Goal: Task Accomplishment & Management: Manage account settings

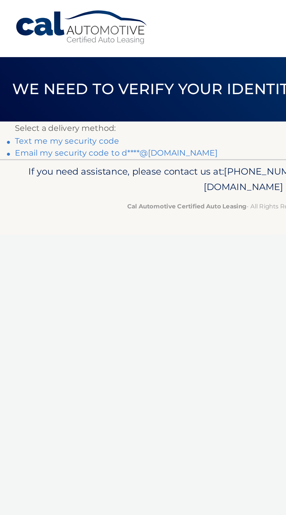
click at [99, 90] on link "Email my security code to d****@[DOMAIN_NAME]" at bounding box center [68, 90] width 119 height 6
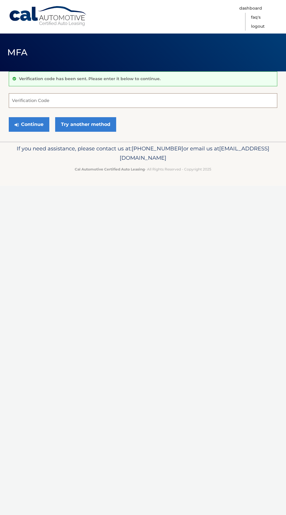
click at [72, 101] on input "Verification Code" at bounding box center [143, 100] width 268 height 15
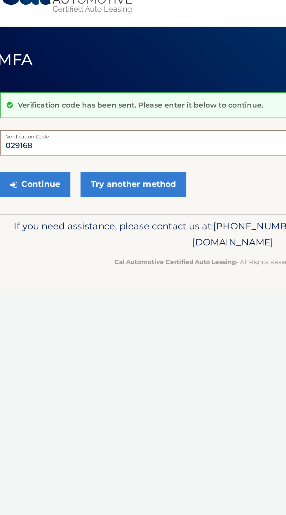
type input "029168"
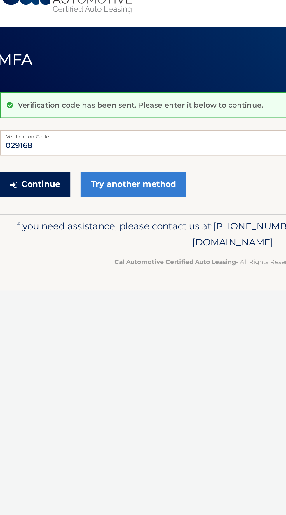
click at [34, 122] on button "Continue" at bounding box center [29, 124] width 41 height 15
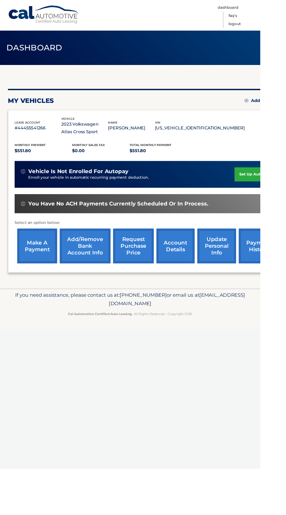
click at [38, 267] on link "make a payment" at bounding box center [41, 270] width 44 height 38
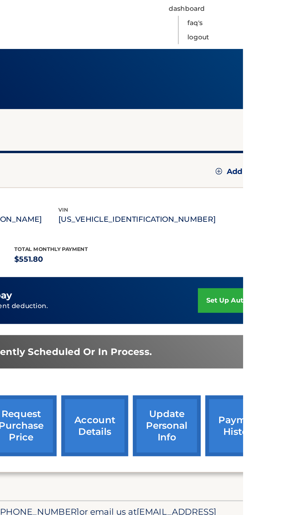
click at [277, 23] on nav "Menu Dashboard FAQ's Logout" at bounding box center [184, 17] width 185 height 34
click at [264, 25] on link "Logout" at bounding box center [258, 26] width 14 height 9
